Goal: Task Accomplishment & Management: Complete application form

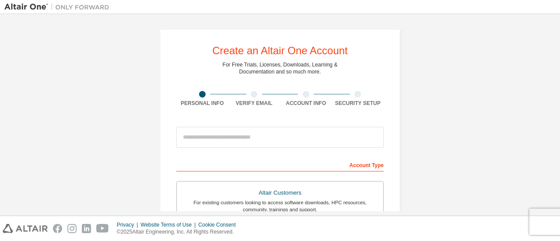
scroll to position [44, 0]
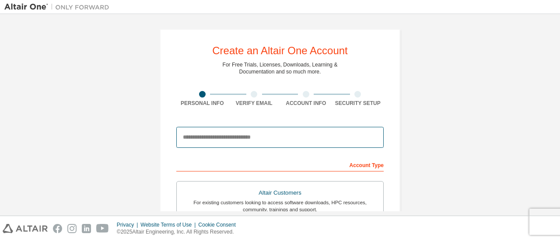
click at [226, 140] on input "email" at bounding box center [279, 137] width 207 height 21
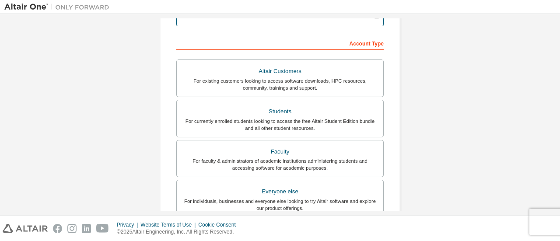
scroll to position [130, 0]
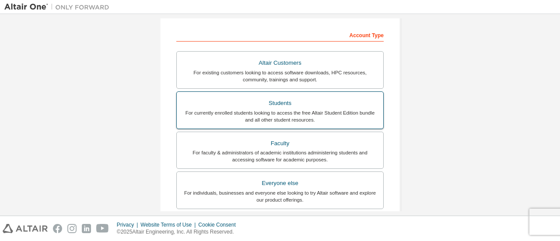
type input "**********"
click at [293, 105] on div "Students" at bounding box center [280, 103] width 196 height 12
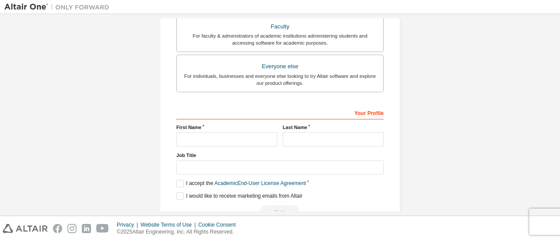
scroll to position [251, 0]
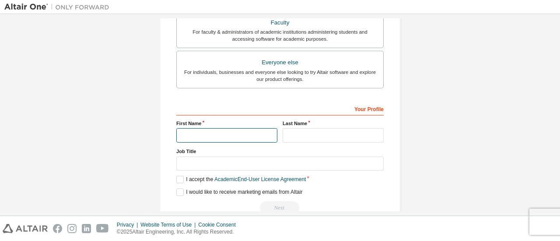
click at [256, 131] on input "text" at bounding box center [226, 135] width 101 height 14
type input "********"
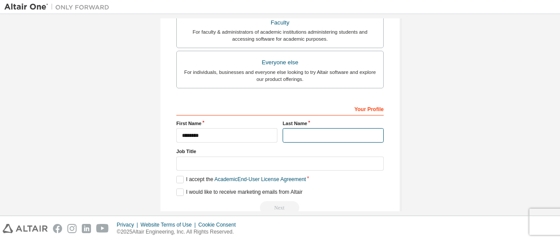
click at [301, 138] on input "text" at bounding box center [333, 135] width 101 height 14
type input "******"
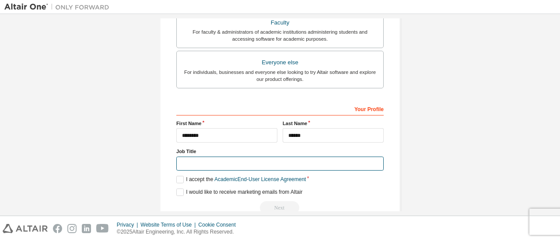
click at [290, 161] on input "text" at bounding box center [279, 164] width 207 height 14
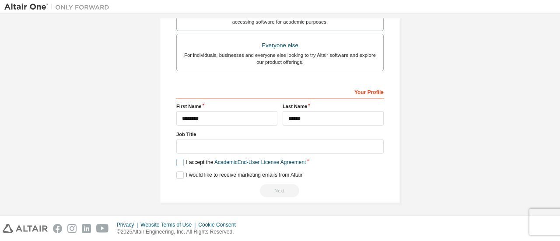
click at [183, 164] on label "I accept the Academic End-User License Agreement" at bounding box center [240, 162] width 129 height 7
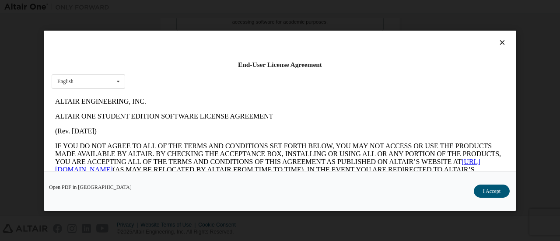
scroll to position [0, 0]
click at [487, 191] on button "I Accept" at bounding box center [492, 190] width 36 height 13
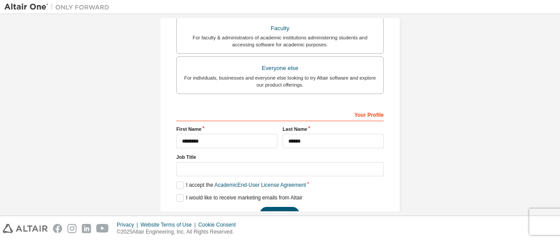
scroll to position [268, 0]
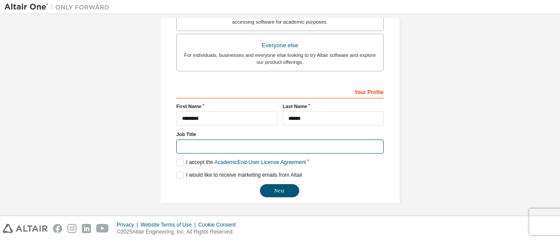
click at [224, 144] on input "text" at bounding box center [279, 147] width 207 height 14
type input "*******"
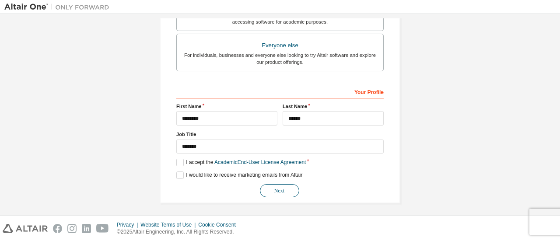
click at [266, 186] on button "Next" at bounding box center [279, 190] width 39 height 13
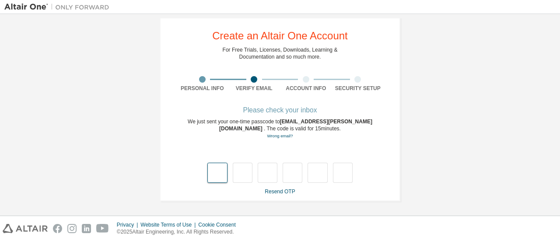
type input "*"
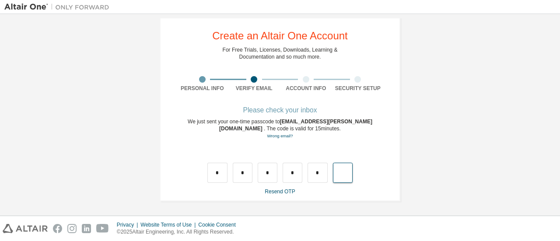
type input "*"
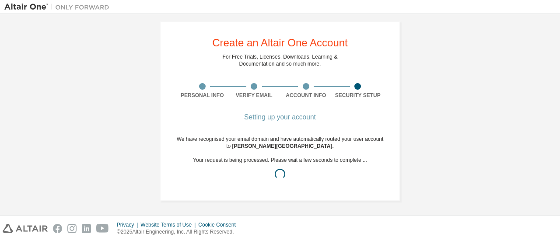
scroll to position [0, 0]
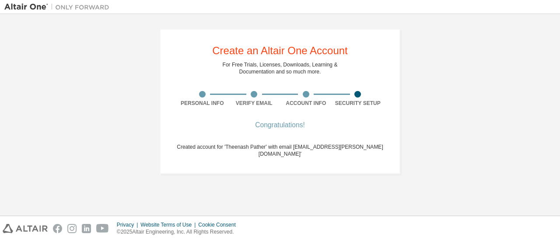
click at [289, 126] on div "Congratulations!" at bounding box center [279, 124] width 207 height 5
click at [298, 147] on span "Created account for 'Theenash Pather' with email 's227617312@mandela.ac.za'" at bounding box center [280, 150] width 206 height 13
